Goal: Task Accomplishment & Management: Manage account settings

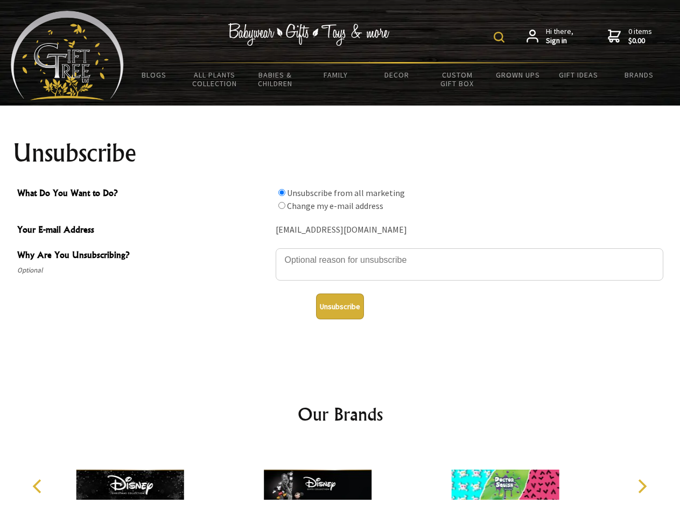
click at [501, 37] on img at bounding box center [499, 37] width 11 height 11
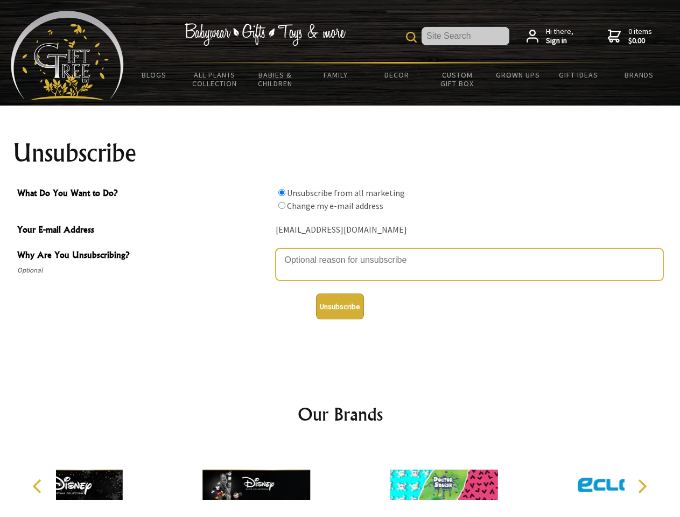
click at [340, 252] on textarea "Why Are You Unsubscribing?" at bounding box center [470, 264] width 388 height 32
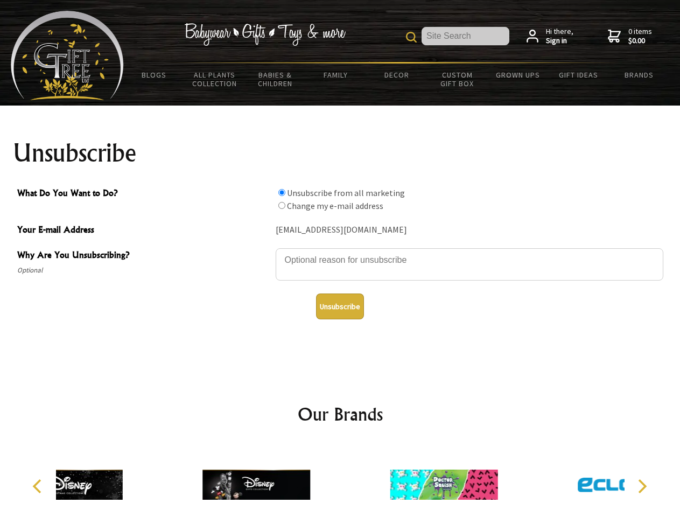
click at [282, 192] on input "What Do You Want to Do?" at bounding box center [281, 192] width 7 height 7
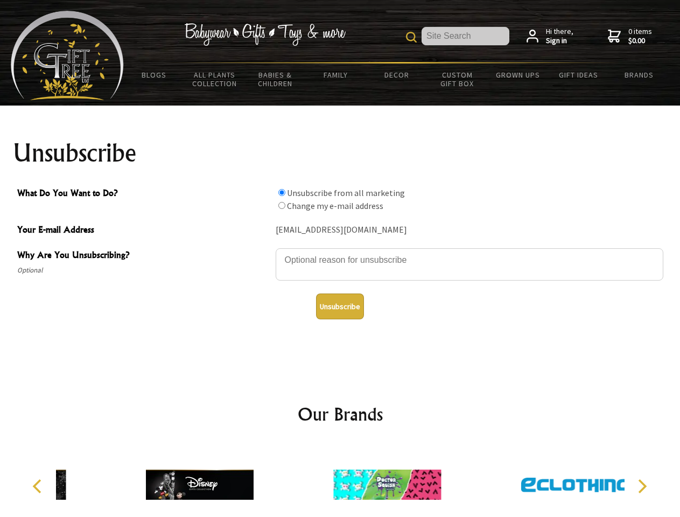
click at [282, 205] on input "What Do You Want to Do?" at bounding box center [281, 205] width 7 height 7
radio input "true"
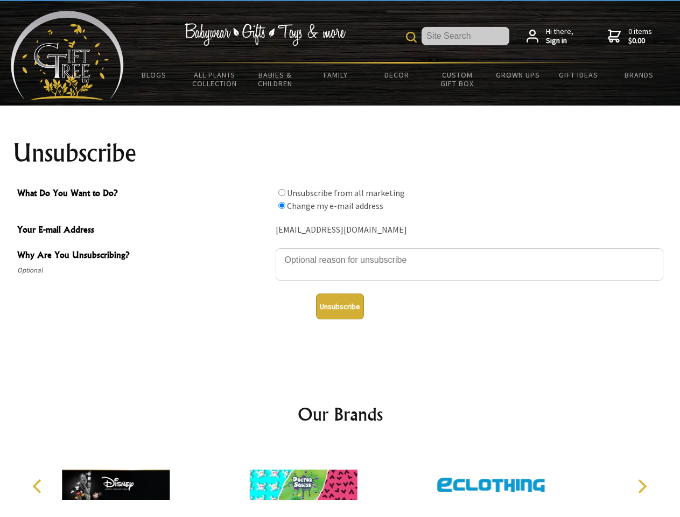
click at [340, 307] on button "Unsubscribe" at bounding box center [340, 307] width 48 height 26
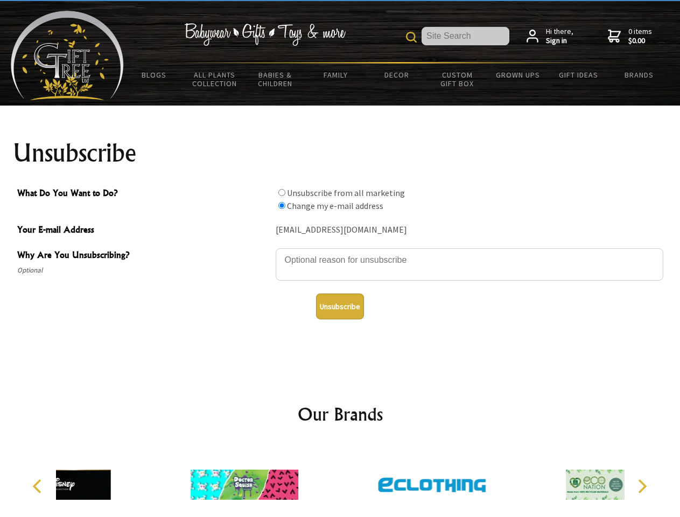
click at [340, 481] on div at bounding box center [431, 486] width 187 height 84
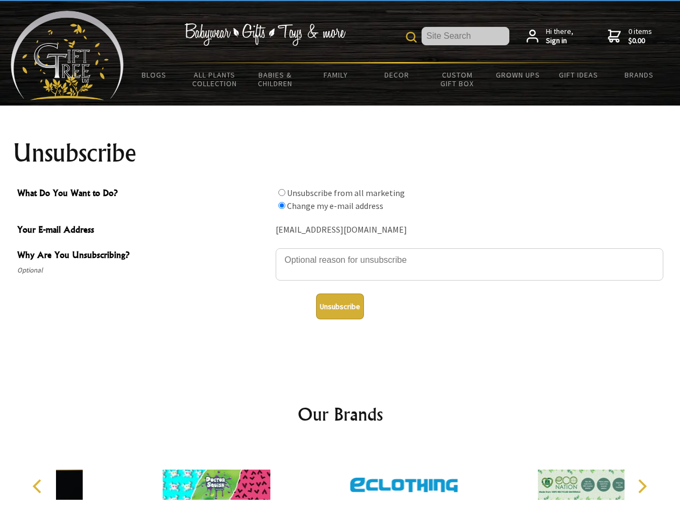
click at [39, 486] on icon "Previous" at bounding box center [38, 486] width 14 height 14
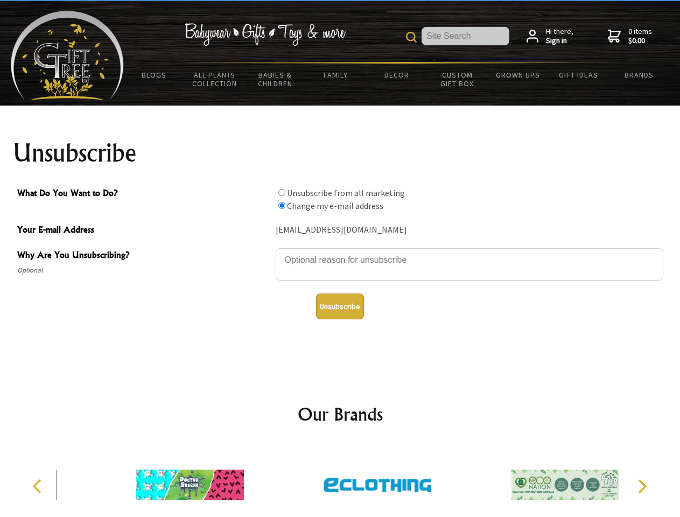
click at [642, 486] on icon "Next" at bounding box center [642, 486] width 14 height 14
